Goal: Find specific page/section

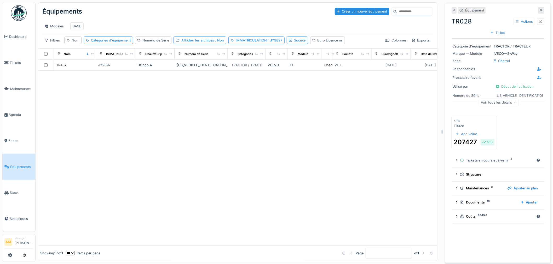
click at [76, 43] on div "Nom" at bounding box center [76, 40] width 8 height 5
click at [82, 71] on input "Nom" at bounding box center [92, 70] width 50 height 11
type input "*****"
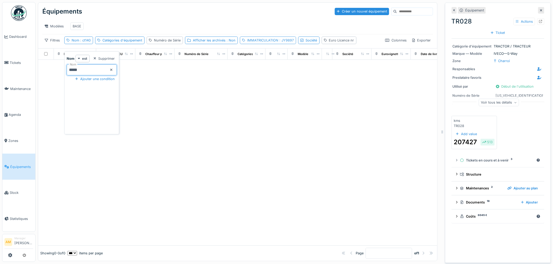
drag, startPoint x: 285, startPoint y: 42, endPoint x: 284, endPoint y: 47, distance: 4.8
click at [272, 42] on div "IMMATRICULATION : JY9897" at bounding box center [270, 40] width 47 height 5
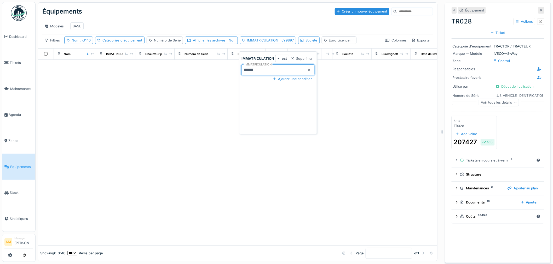
drag, startPoint x: 270, startPoint y: 71, endPoint x: 202, endPoint y: 70, distance: 68.0
click at [210, 70] on body "Dashboard Tickets Maintenance [GEOGRAPHIC_DATA] Zones Équipements Stock Statist…" at bounding box center [276, 132] width 553 height 264
click at [182, 89] on div at bounding box center [237, 153] width 399 height 186
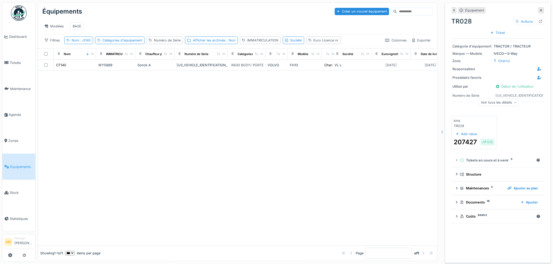
click at [101, 176] on div at bounding box center [237, 158] width 399 height 175
drag, startPoint x: 79, startPoint y: 47, endPoint x: 85, endPoint y: 48, distance: 6.4
click at [80, 42] on span ": ct140" at bounding box center [84, 40] width 11 height 4
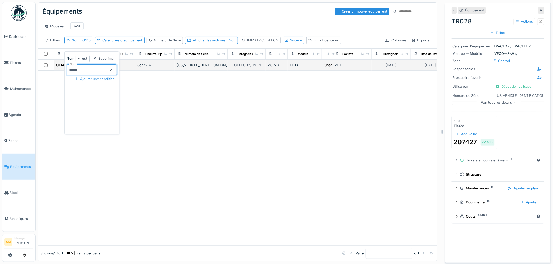
drag, startPoint x: 82, startPoint y: 70, endPoint x: 44, endPoint y: 65, distance: 37.4
click at [48, 66] on body "Dashboard Tickets Maintenance [GEOGRAPHIC_DATA] Zones Équipements Stock Statist…" at bounding box center [276, 132] width 553 height 264
type input "*****"
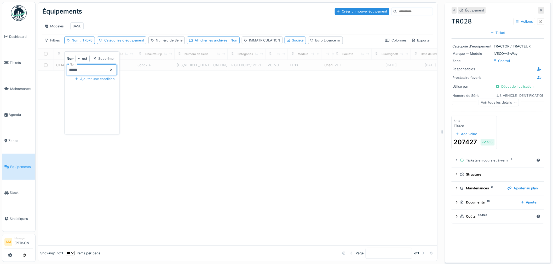
drag, startPoint x: 180, startPoint y: 124, endPoint x: 182, endPoint y: 121, distance: 4.1
click at [180, 124] on div at bounding box center [237, 158] width 399 height 175
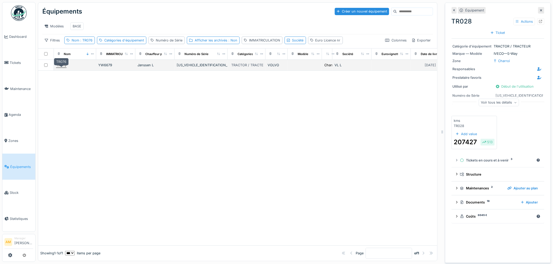
click at [58, 68] on div "TR076" at bounding box center [61, 65] width 10 height 5
